Goal: Navigation & Orientation: Find specific page/section

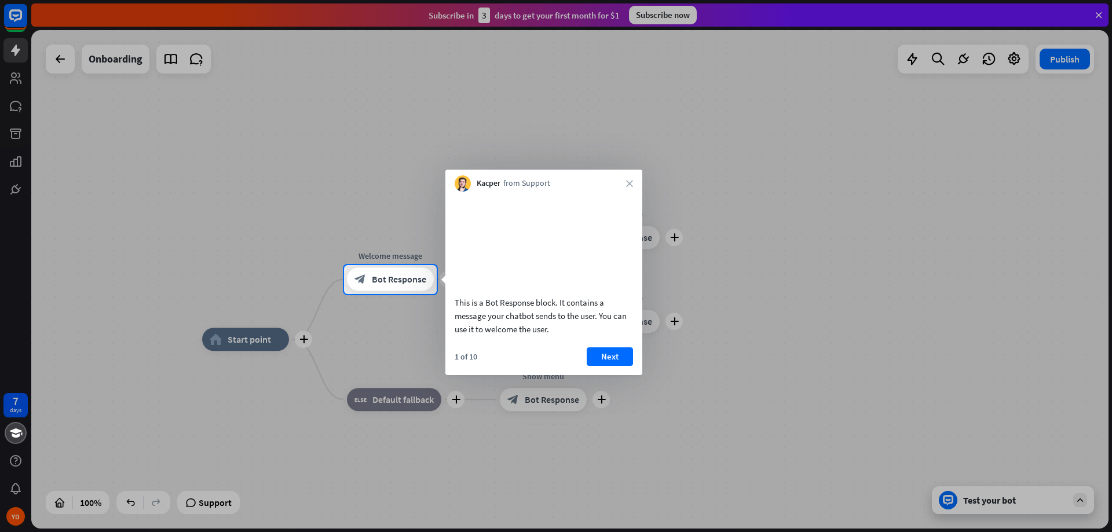
click at [634, 184] on div "Kacper from Support close" at bounding box center [544, 181] width 197 height 22
click at [629, 182] on icon "close" at bounding box center [629, 183] width 7 height 7
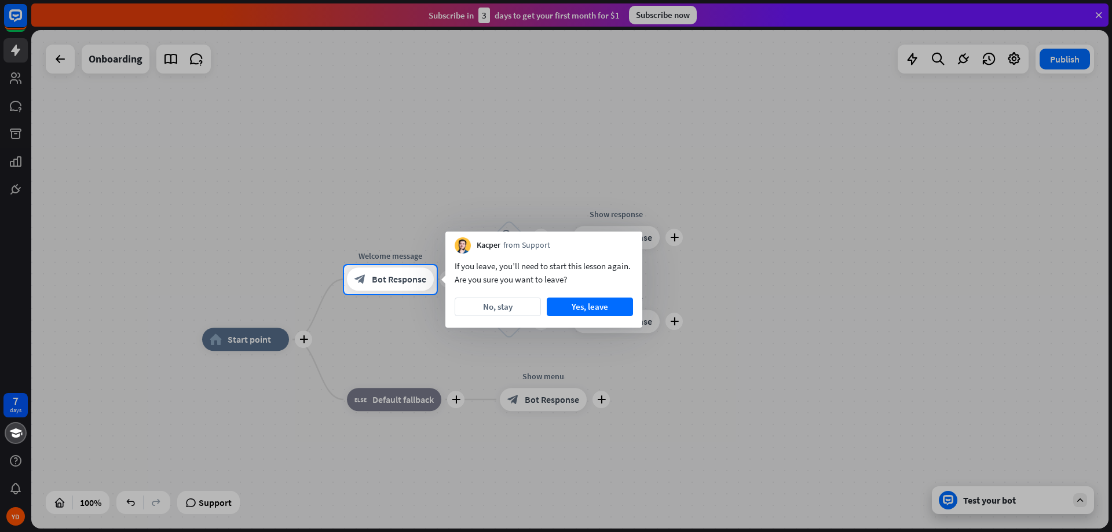
click at [285, 119] on div at bounding box center [556, 132] width 1112 height 265
click at [572, 309] on button "Yes, leave" at bounding box center [590, 307] width 86 height 19
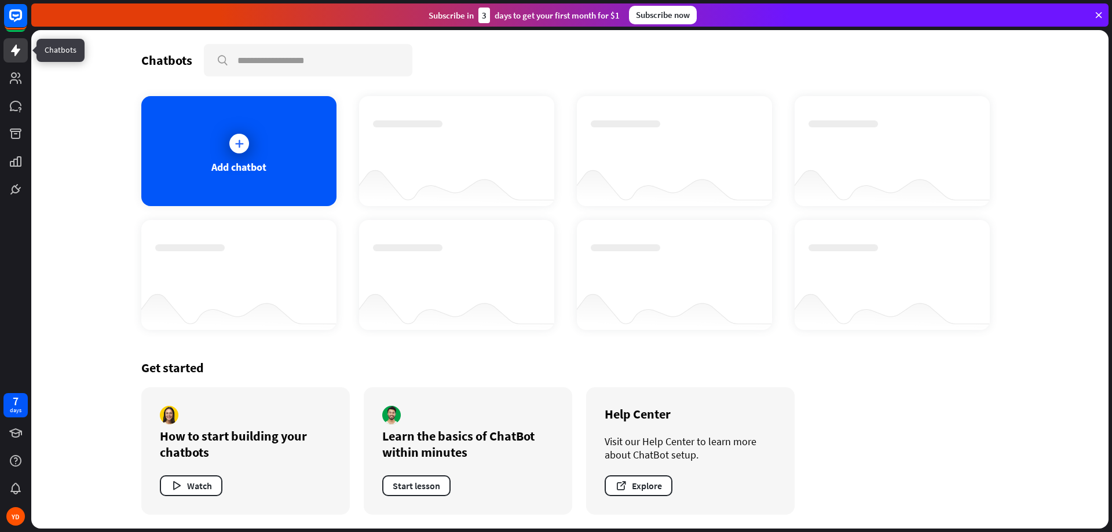
click at [19, 55] on icon at bounding box center [16, 50] width 14 height 14
click at [654, 19] on div "Subscribe now" at bounding box center [663, 15] width 68 height 19
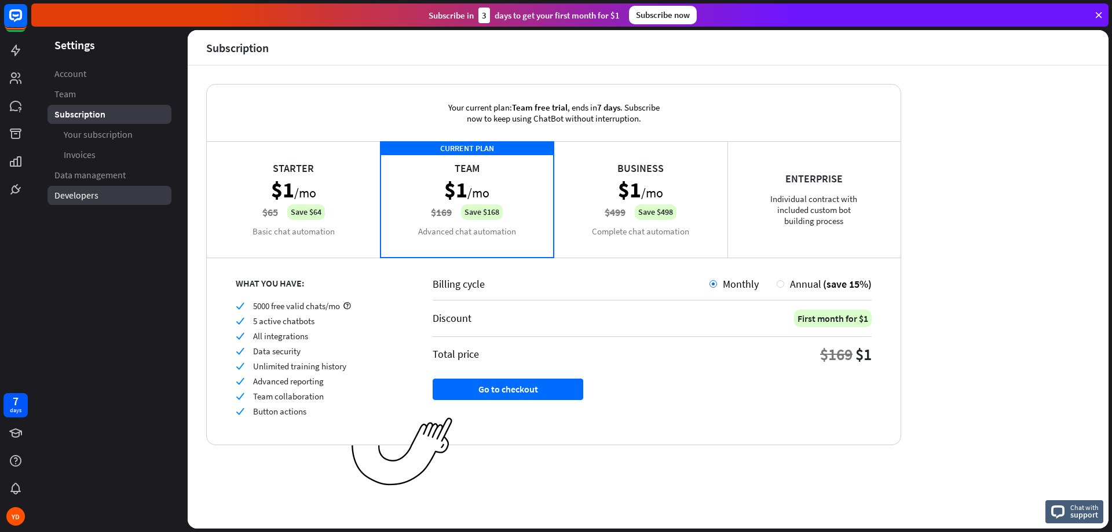
click at [50, 199] on link "Developers" at bounding box center [110, 195] width 124 height 19
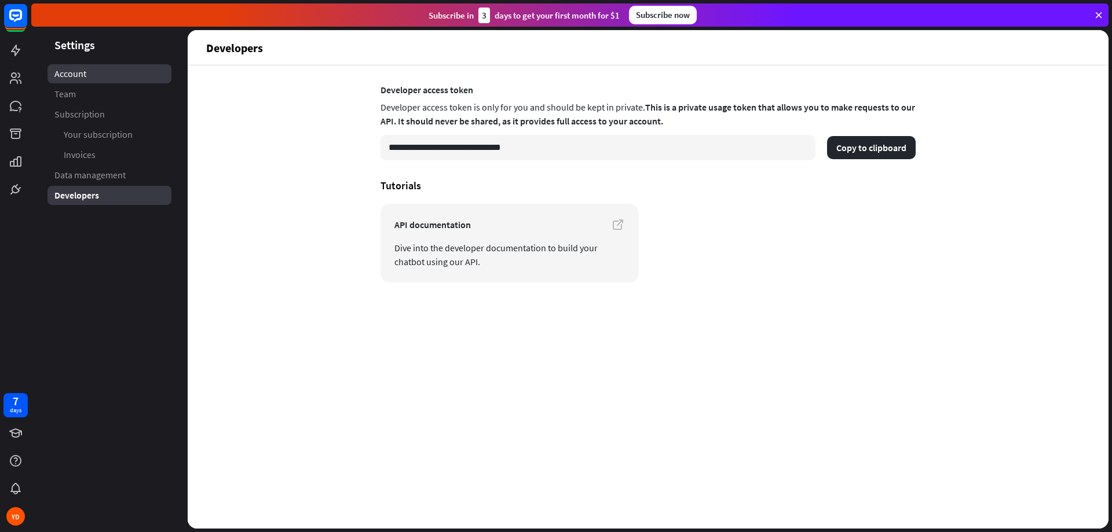
click at [92, 74] on link "Account" at bounding box center [110, 73] width 124 height 19
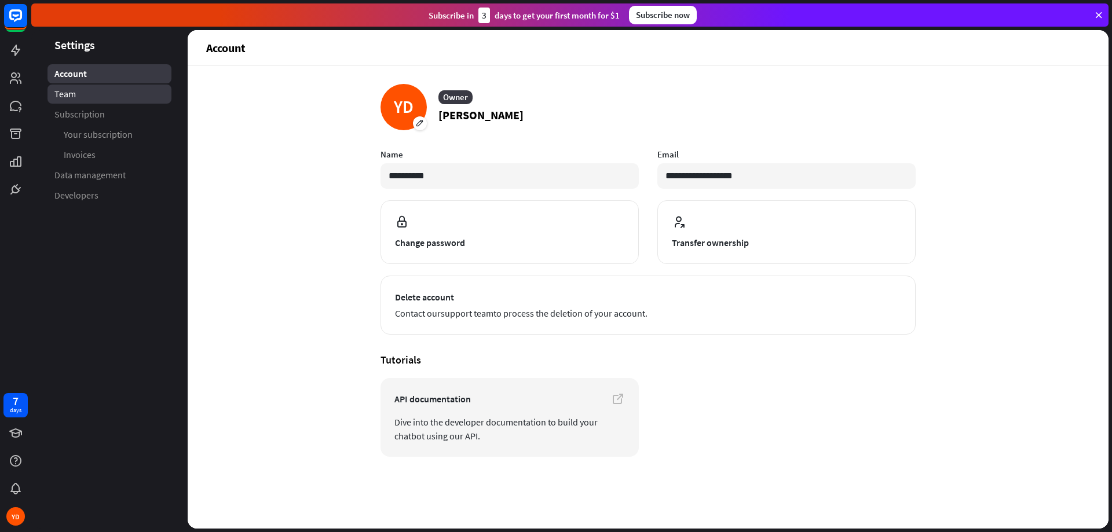
click at [98, 96] on link "Team" at bounding box center [110, 94] width 124 height 19
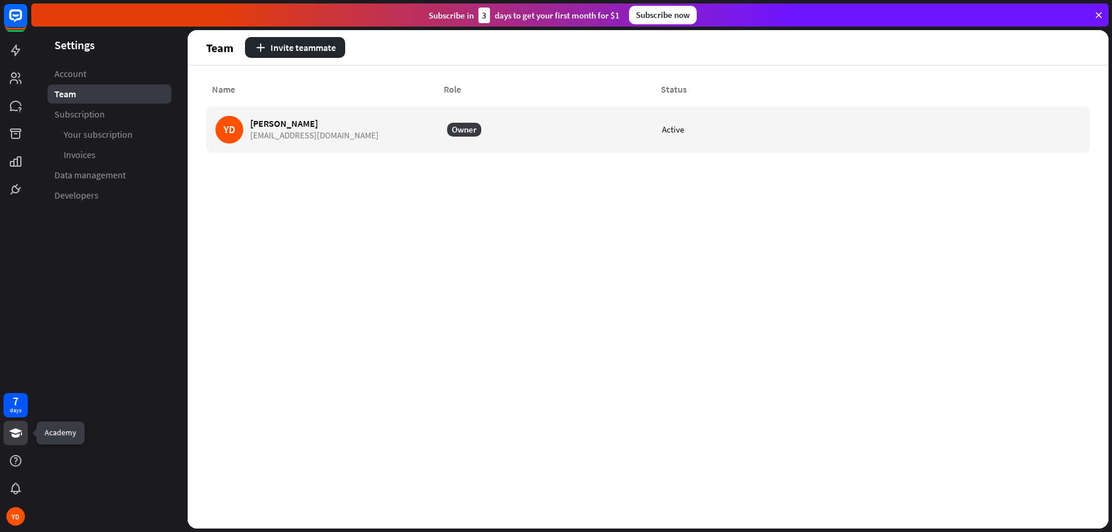
click at [12, 435] on icon at bounding box center [15, 433] width 13 height 9
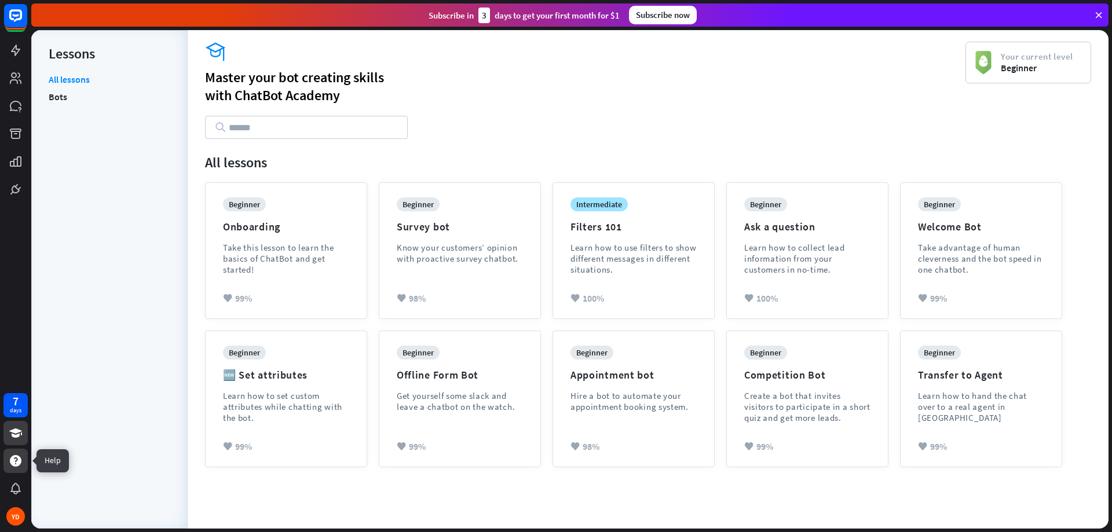
click at [13, 463] on icon at bounding box center [16, 461] width 12 height 12
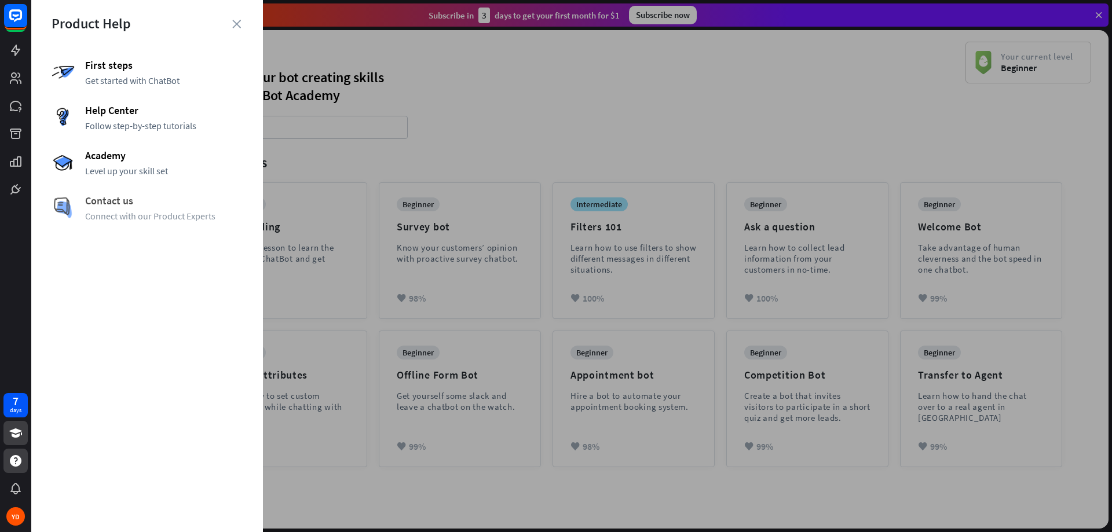
click at [117, 207] on div "Contact us Connect with our Product Experts" at bounding box center [147, 208] width 191 height 28
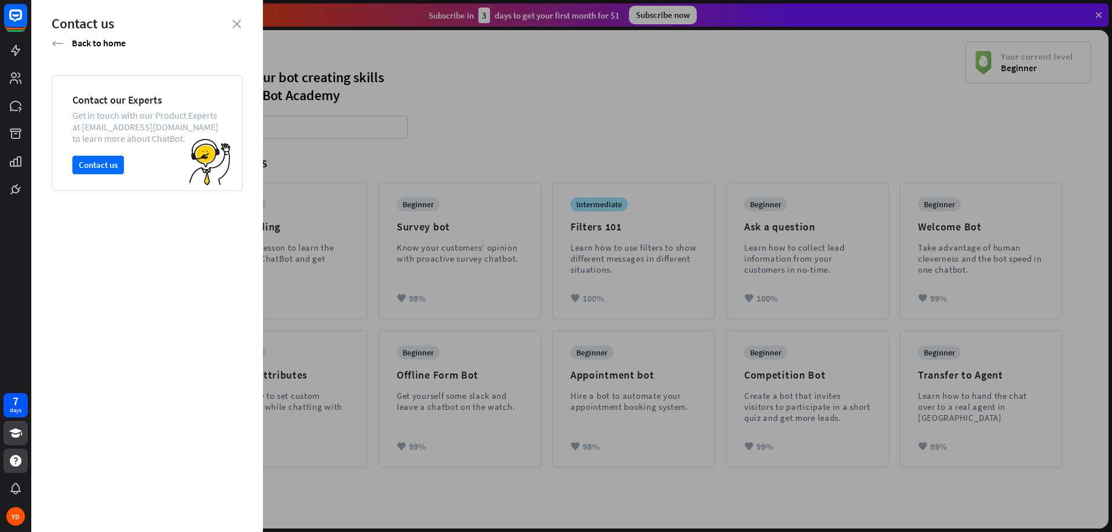
click at [574, 97] on div at bounding box center [571, 266] width 1081 height 532
